Goal: Task Accomplishment & Management: Use online tool/utility

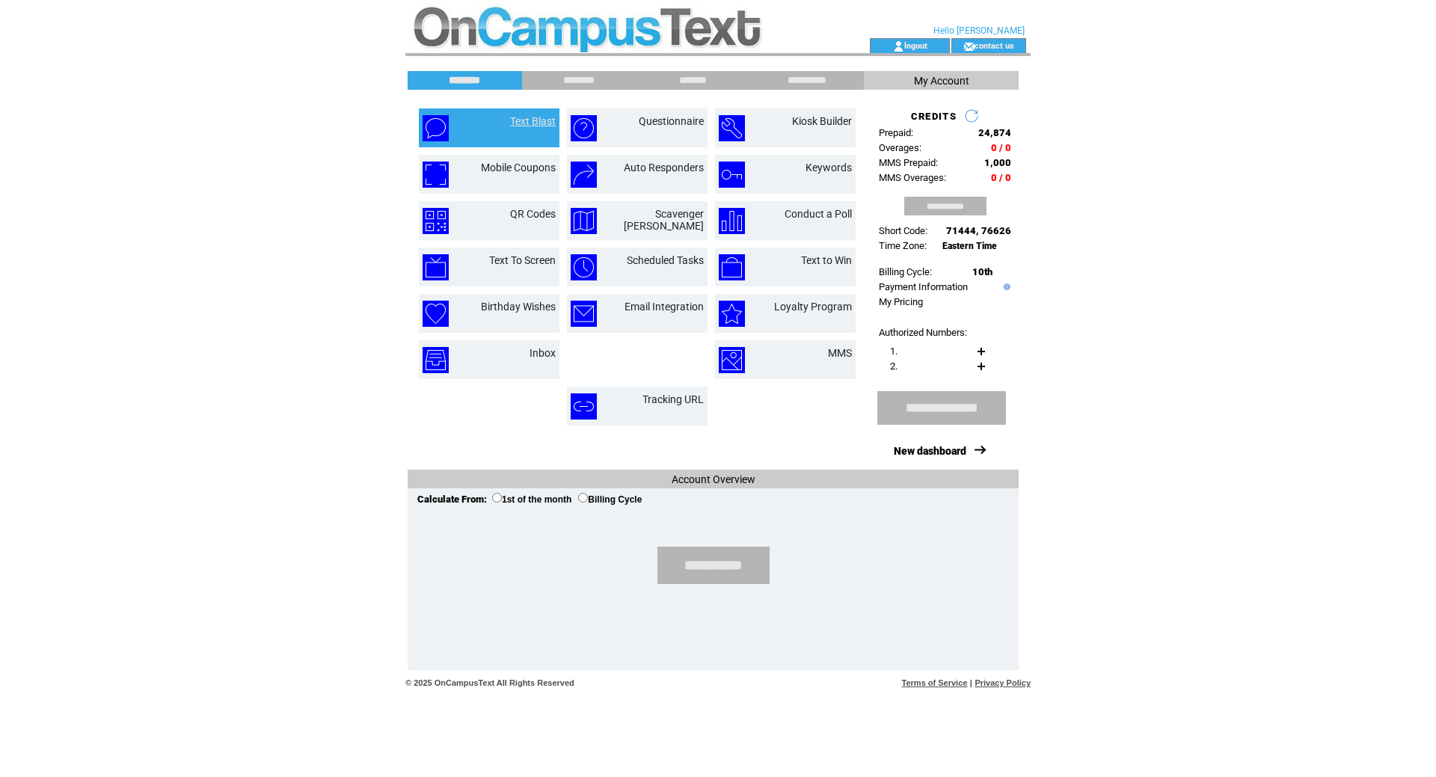
click at [517, 118] on link "Text Blast" at bounding box center [533, 121] width 46 height 12
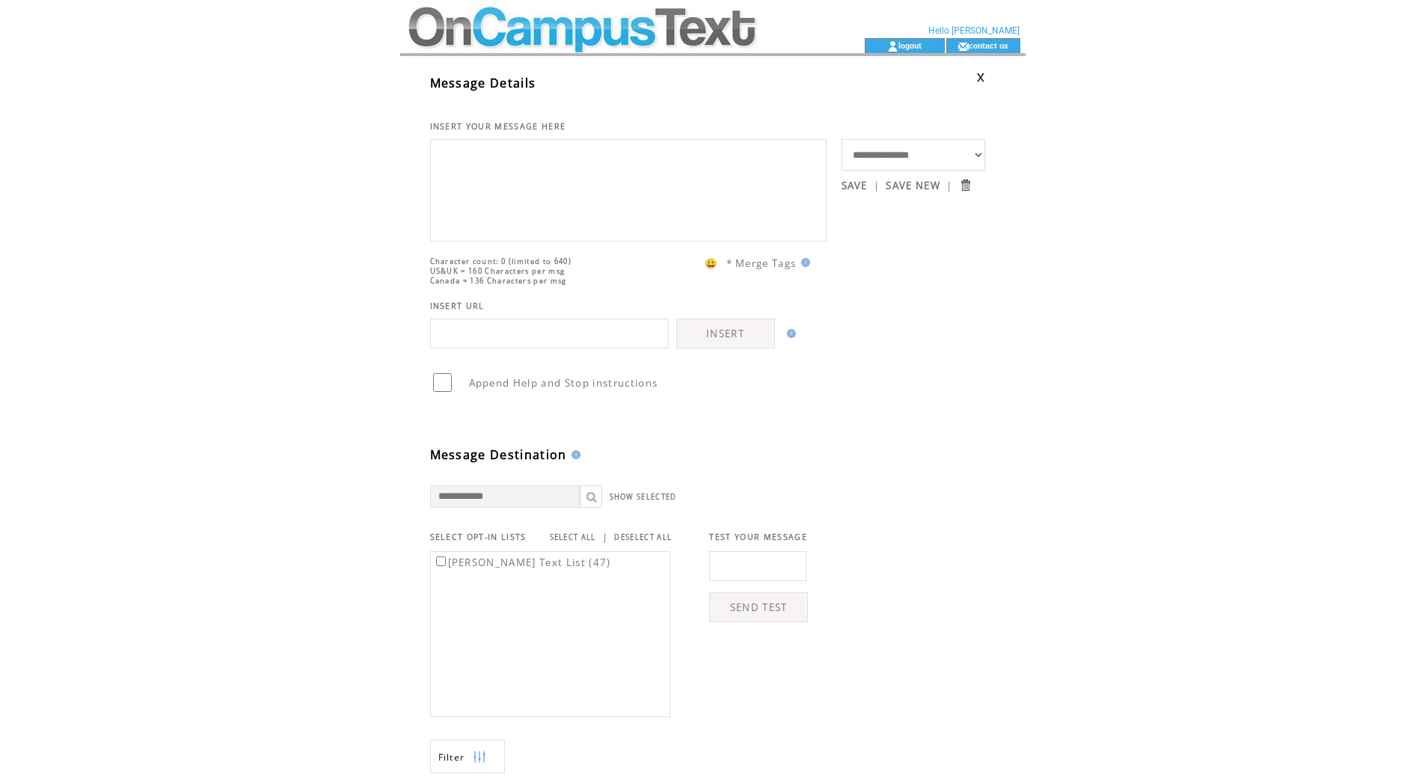
click at [529, 166] on textarea at bounding box center [628, 189] width 380 height 90
click at [645, 209] on textarea at bounding box center [628, 189] width 380 height 90
type textarea "*"
type textarea "**********"
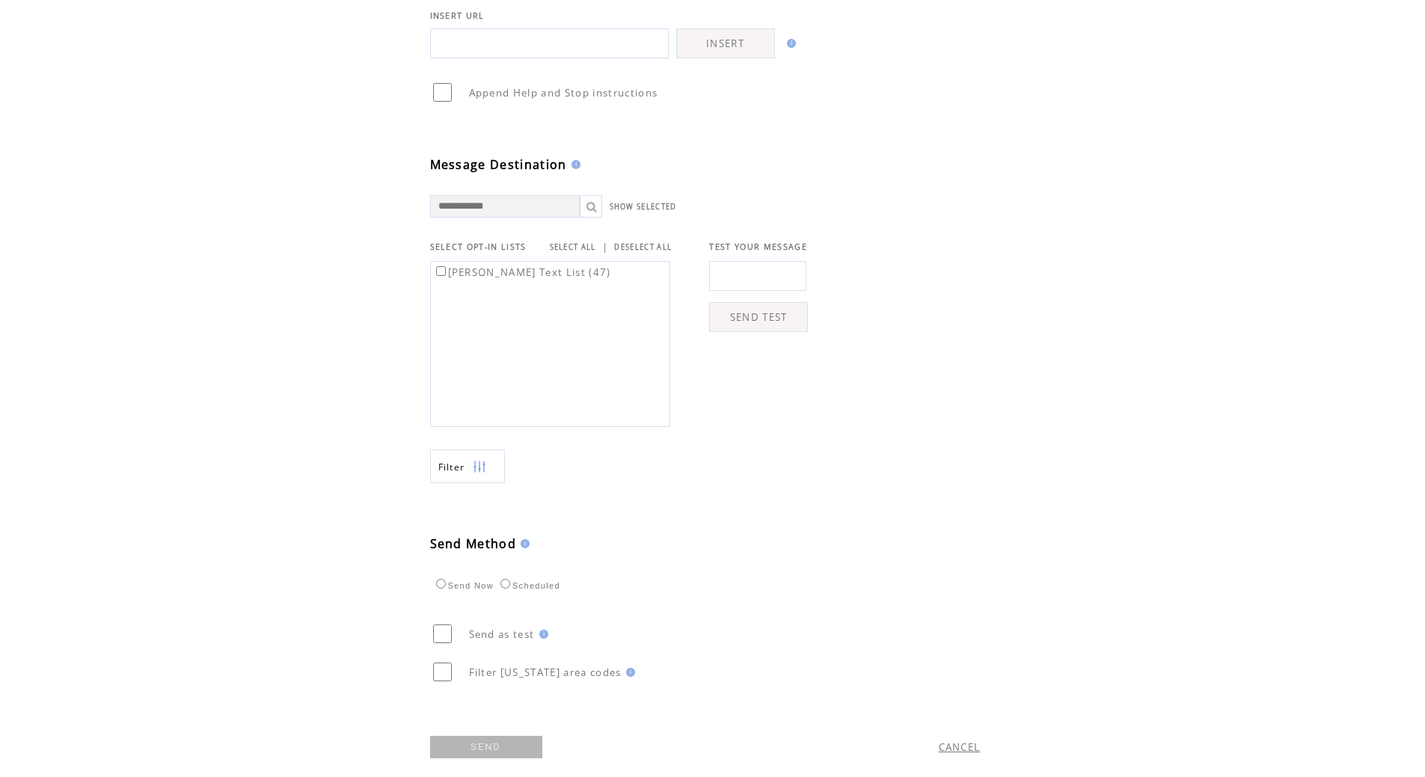
scroll to position [339, 0]
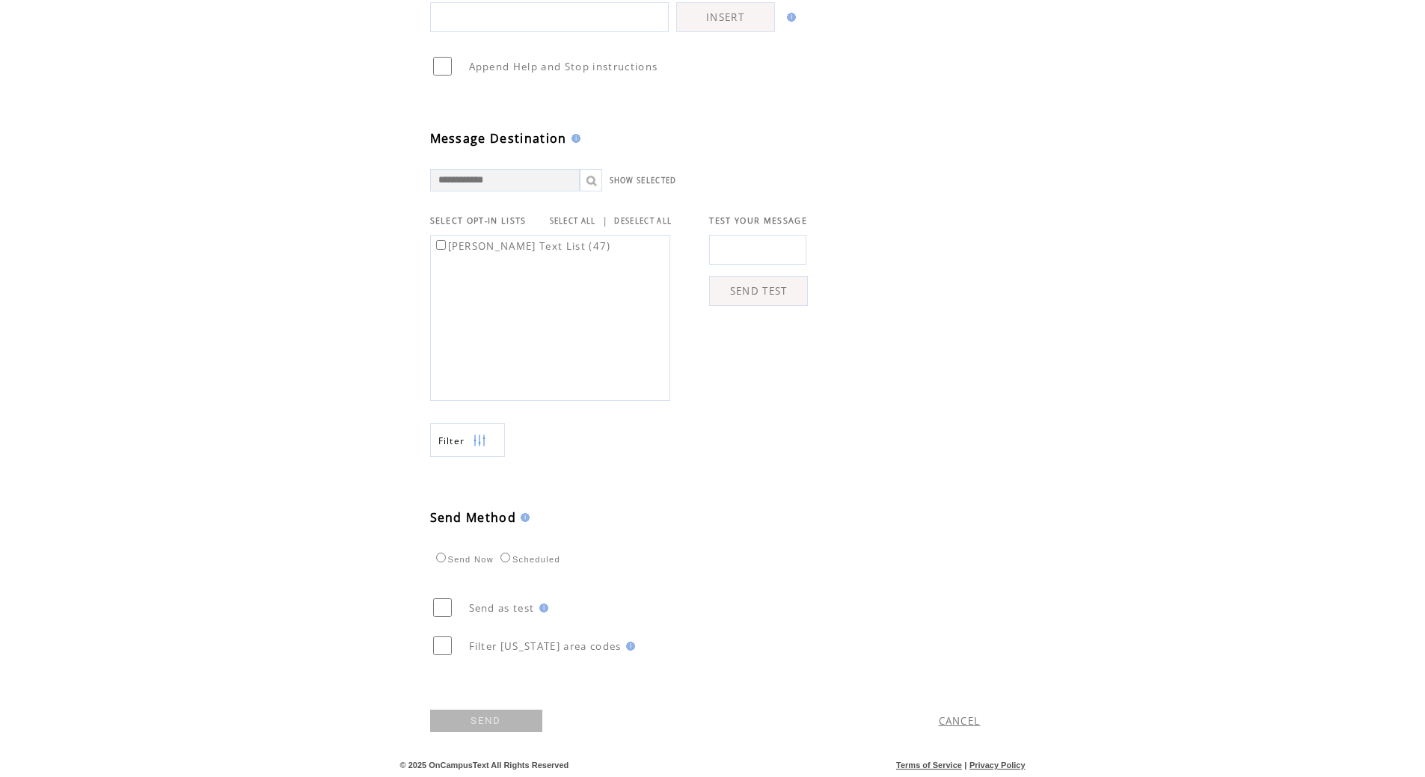
click at [487, 722] on link "SEND" at bounding box center [486, 721] width 112 height 22
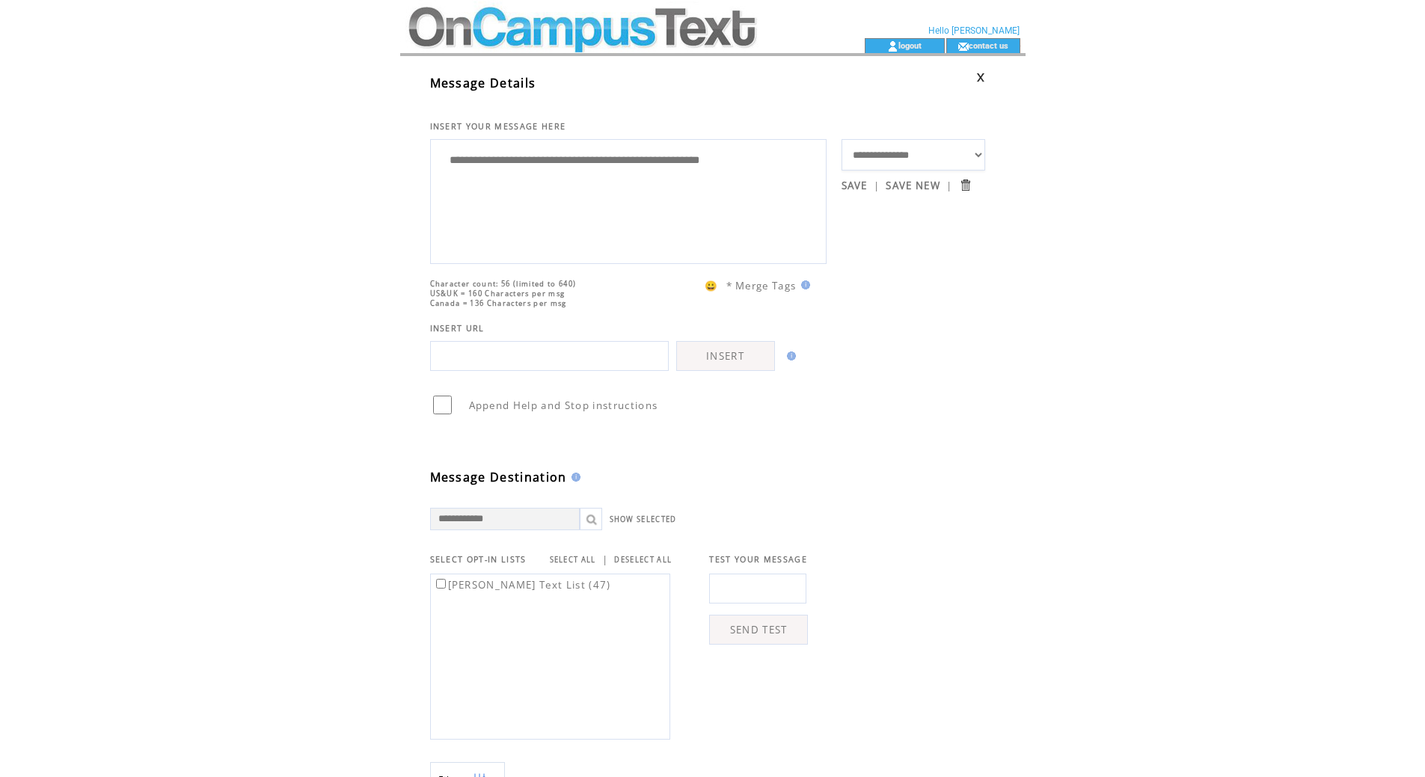
scroll to position [1, 0]
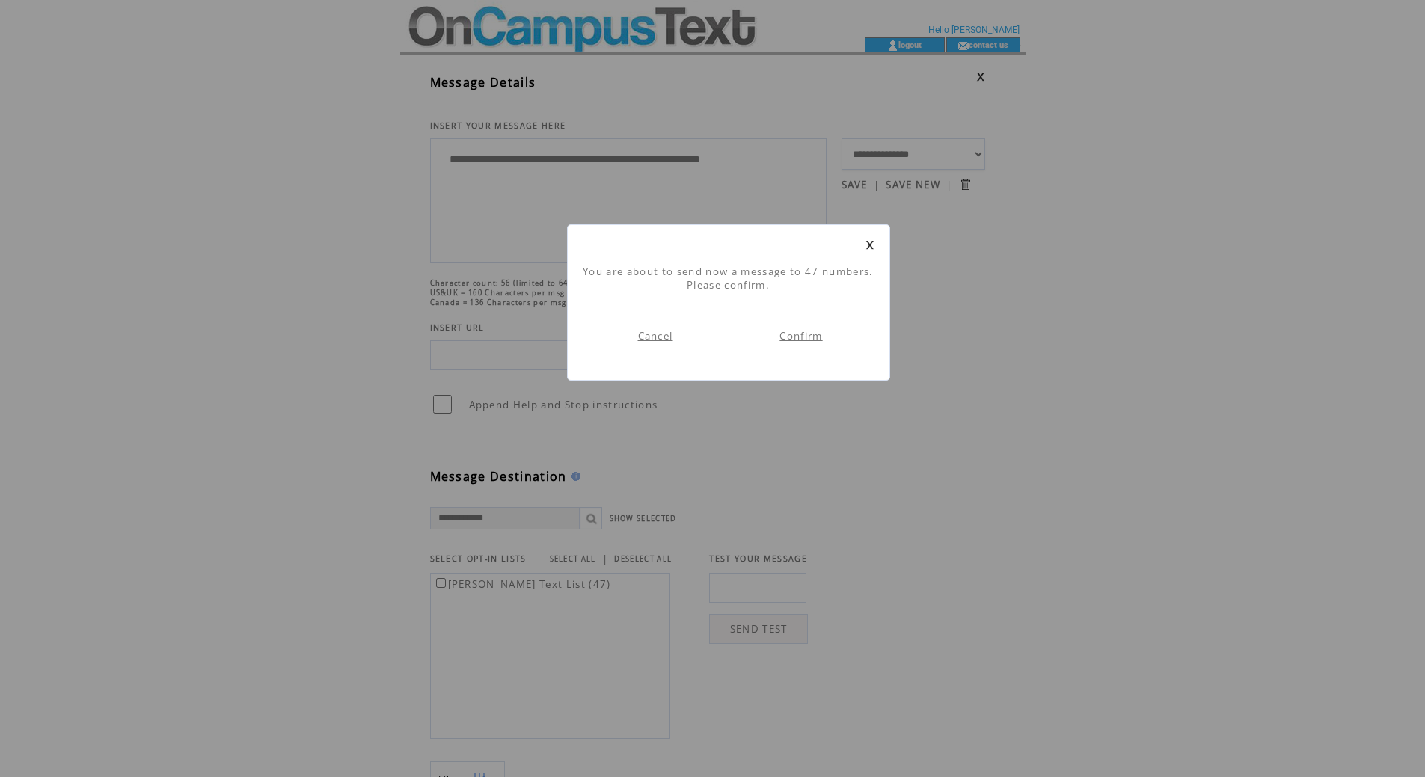
click at [800, 330] on link "Confirm" at bounding box center [800, 335] width 43 height 13
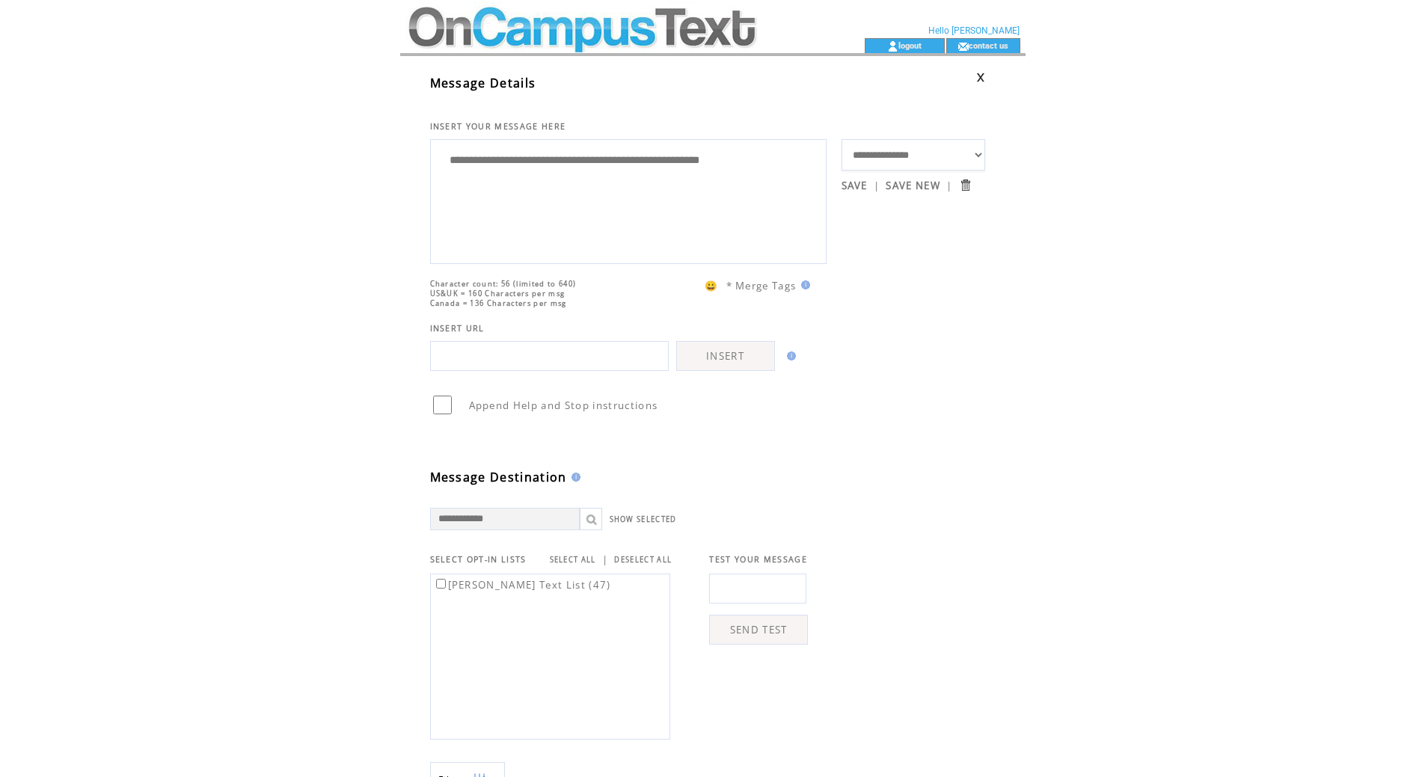
scroll to position [1, 0]
